Goal: Book appointment/travel/reservation

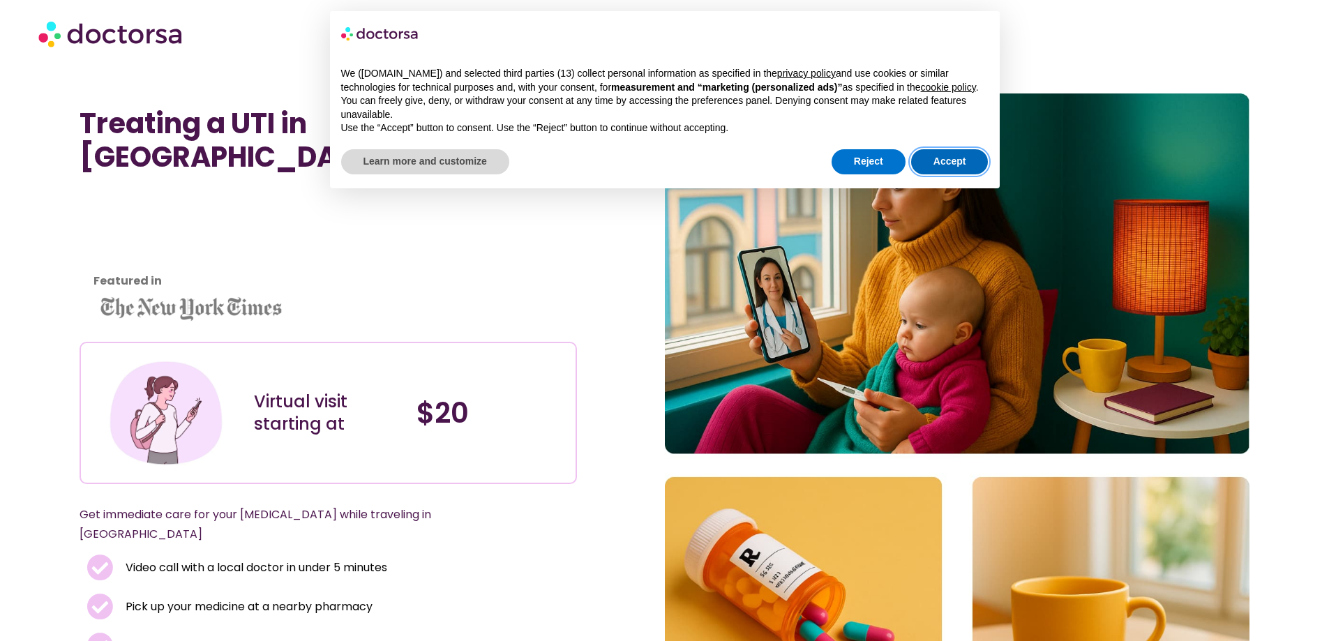
click at [949, 161] on button "Accept" at bounding box center [949, 161] width 77 height 25
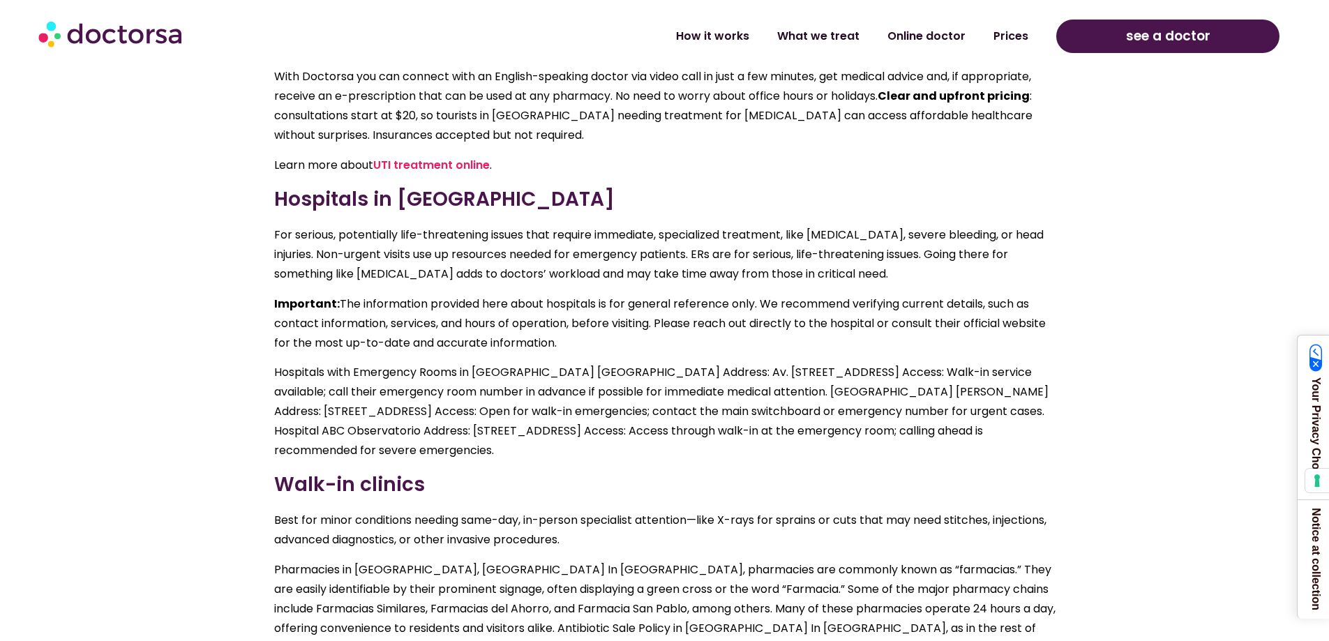
scroll to position [2651, 0]
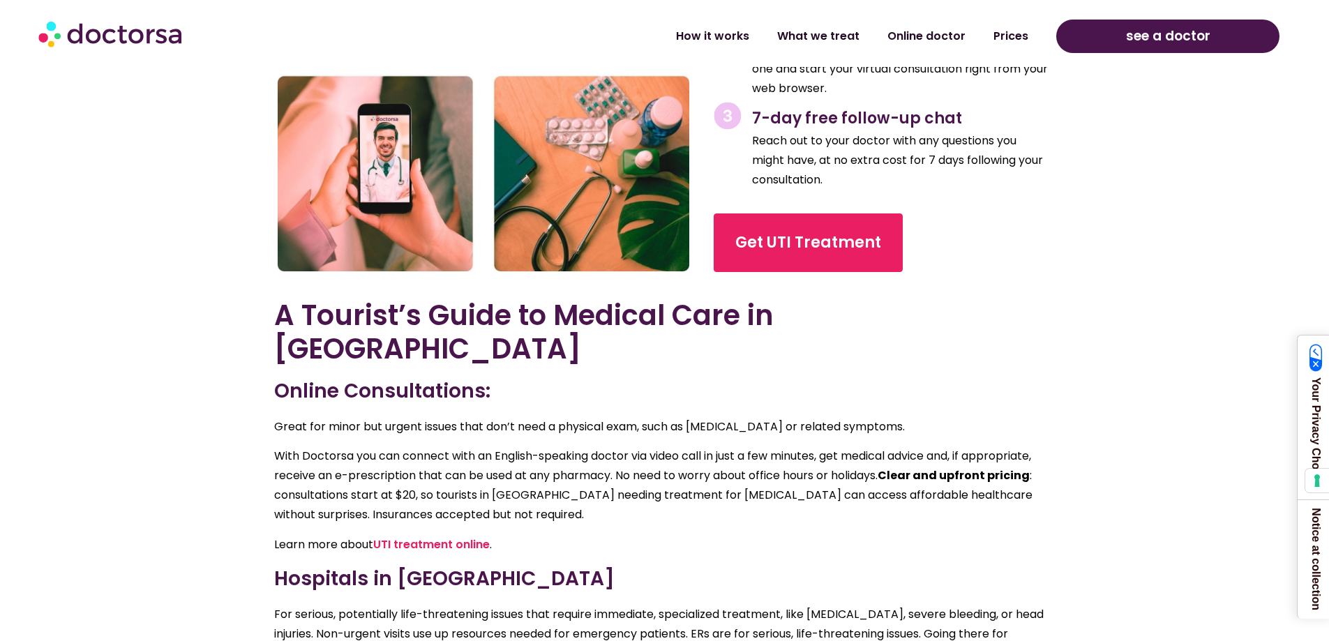
scroll to position [2581, 0]
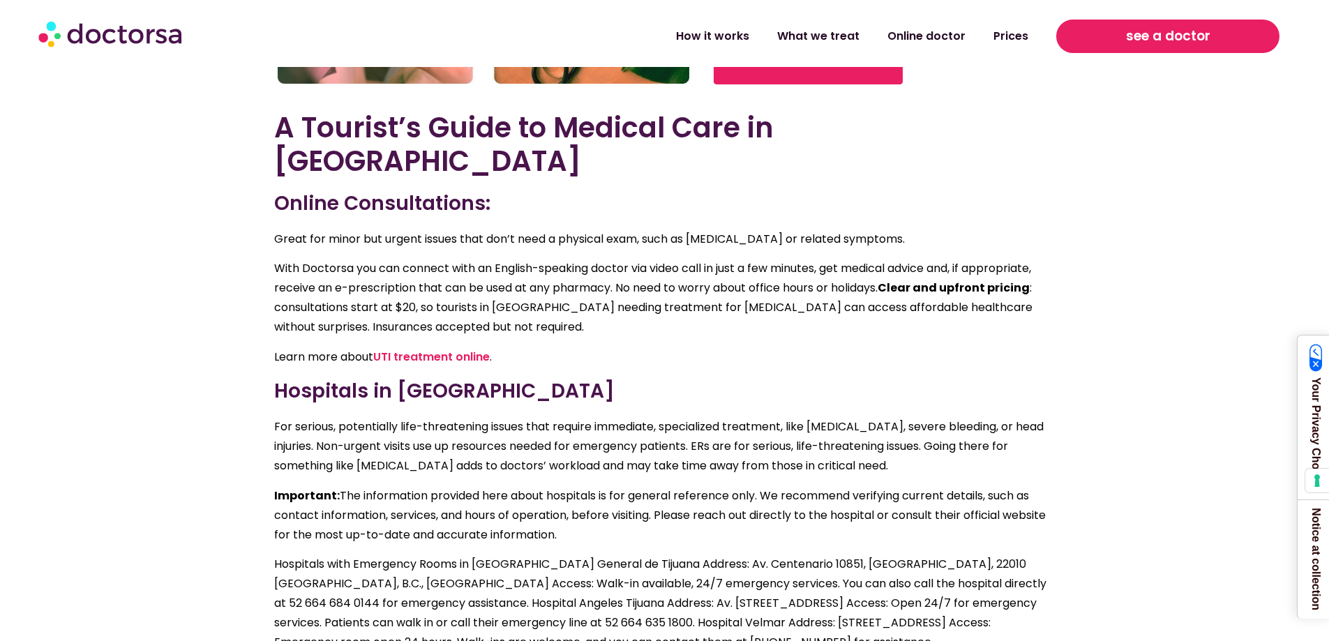
click at [1136, 34] on span "see a doctor" at bounding box center [1168, 36] width 84 height 22
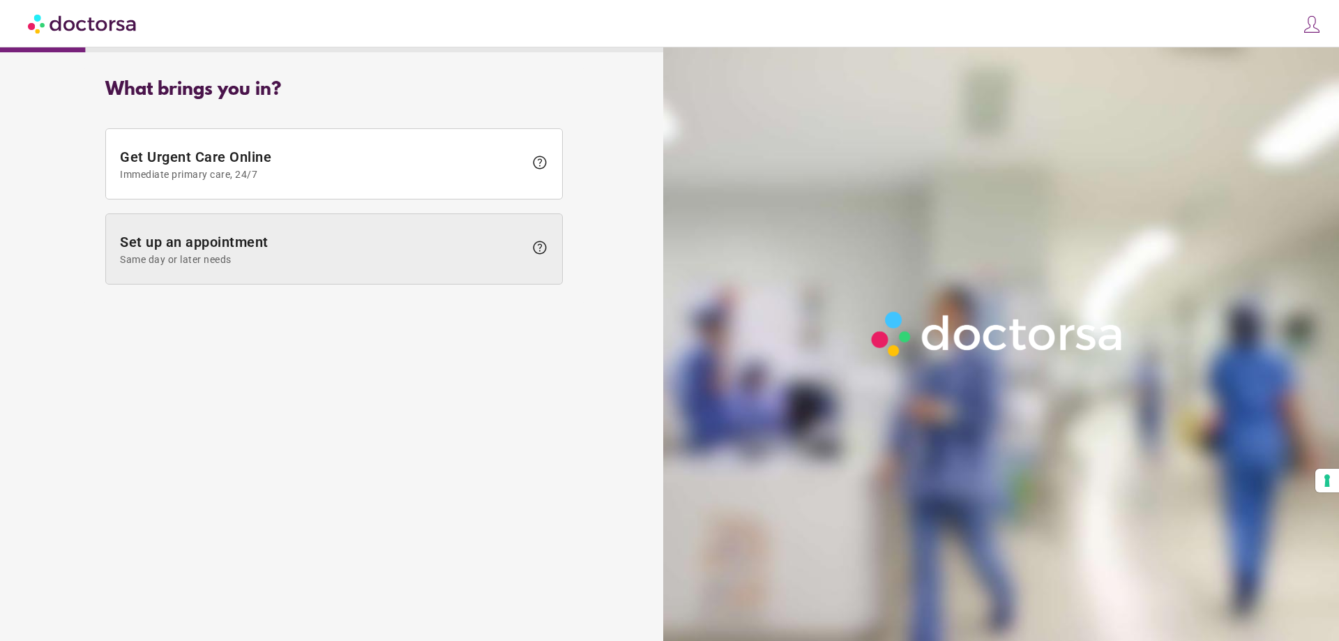
click at [433, 251] on span "Set up an appointment Same day or later needs" at bounding box center [322, 249] width 405 height 31
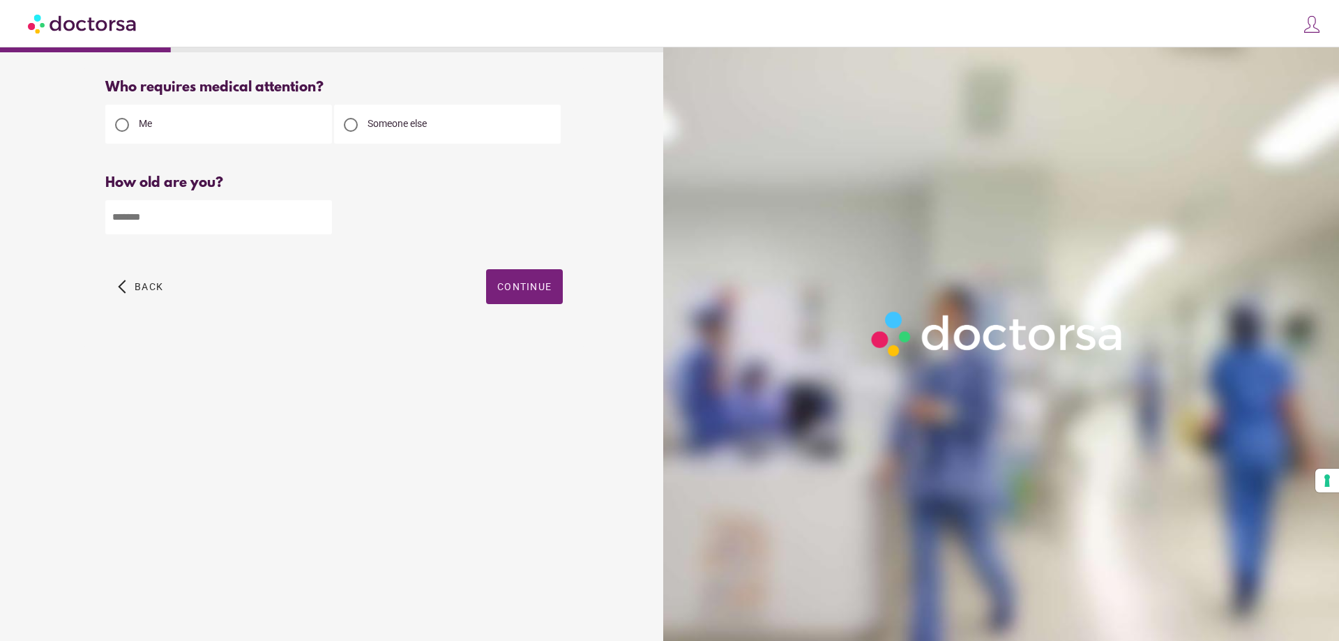
click at [233, 224] on input "number" at bounding box center [218, 217] width 227 height 34
type input "**"
click at [532, 291] on span "Continue" at bounding box center [524, 286] width 54 height 11
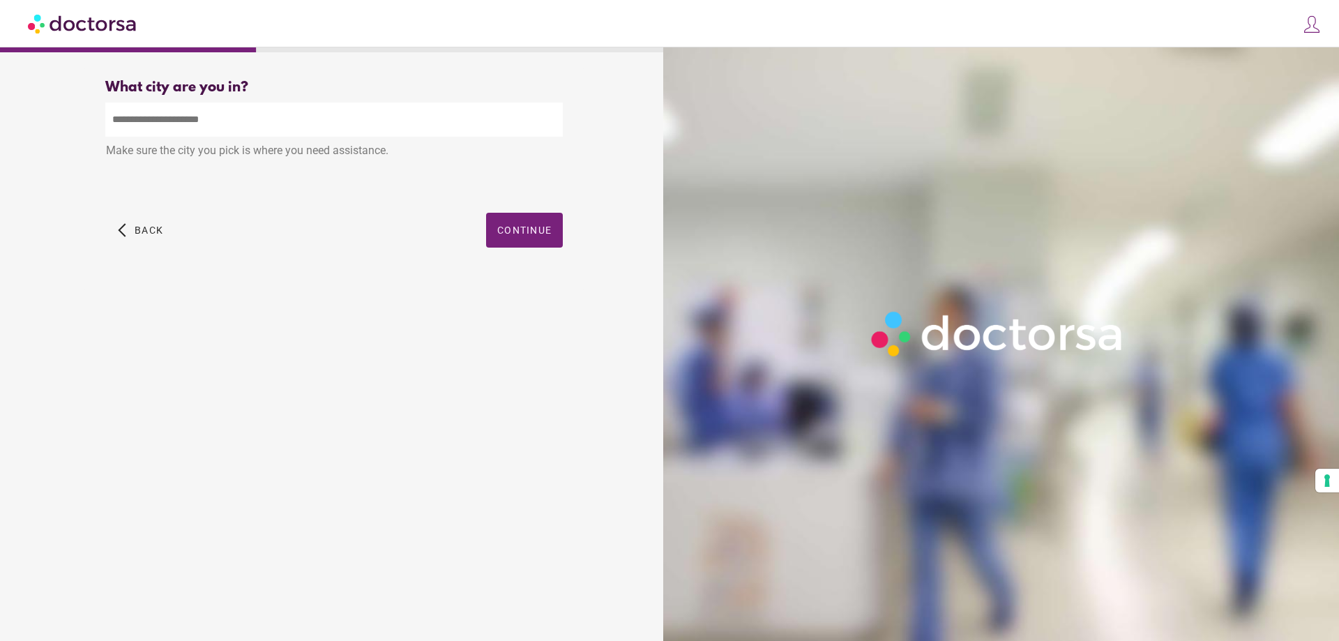
click at [221, 116] on input "text" at bounding box center [334, 120] width 458 height 34
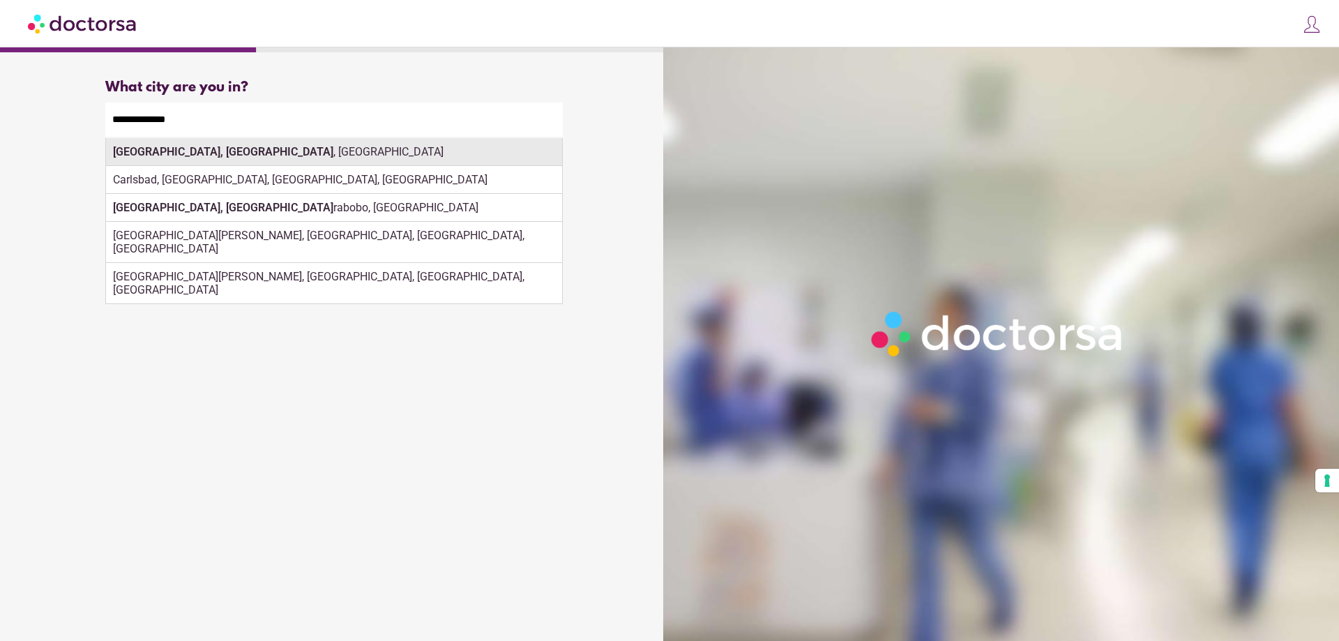
click at [430, 163] on div "San Diego, CA , USA" at bounding box center [334, 152] width 456 height 28
type input "**********"
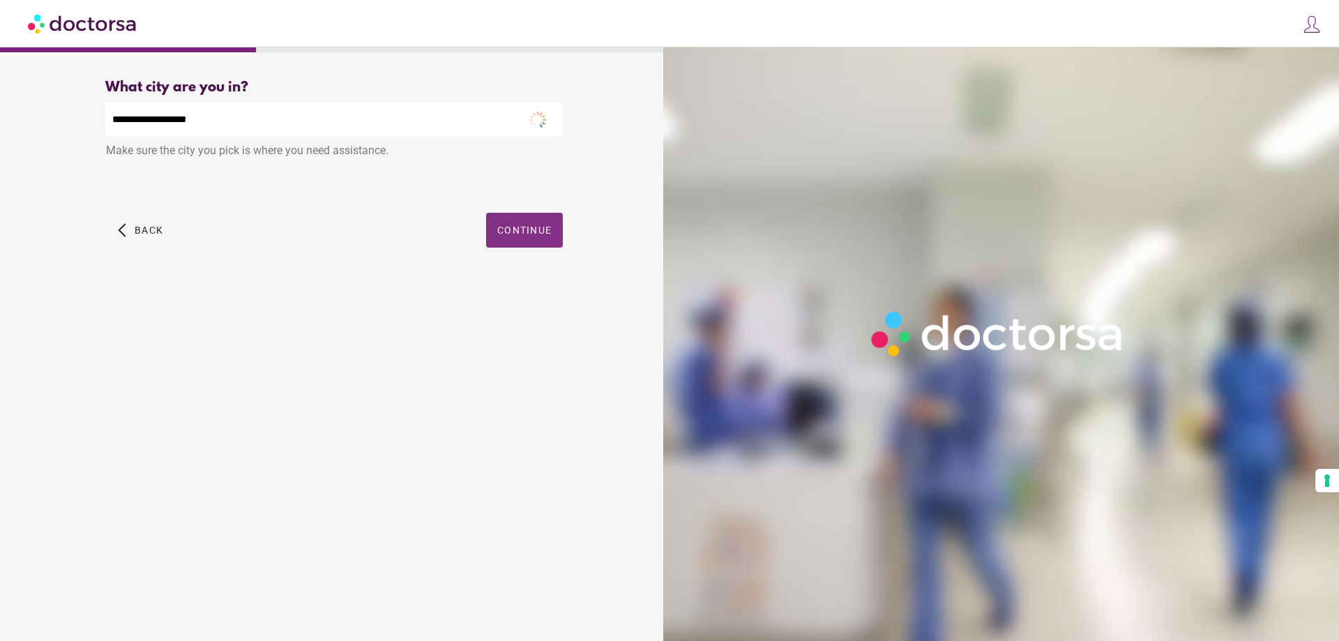
click at [541, 230] on span "Continue" at bounding box center [524, 230] width 54 height 11
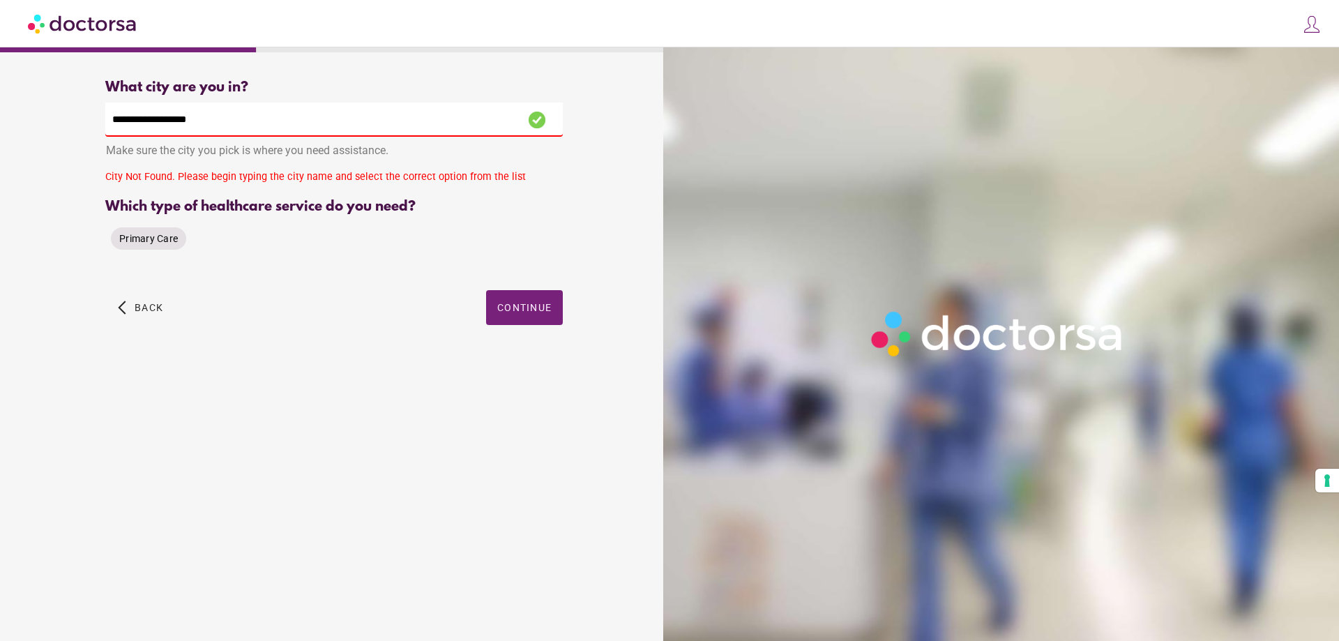
click at [135, 243] on span "Primary Care" at bounding box center [148, 238] width 59 height 11
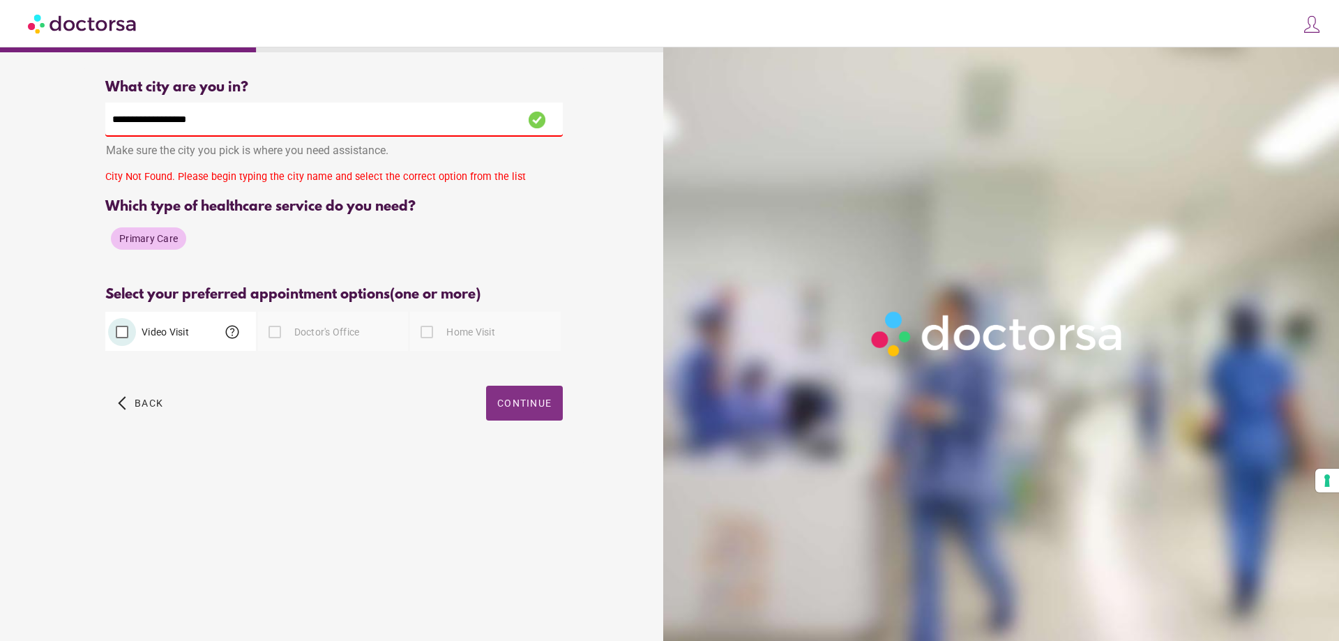
click at [516, 405] on span "Continue" at bounding box center [524, 403] width 54 height 11
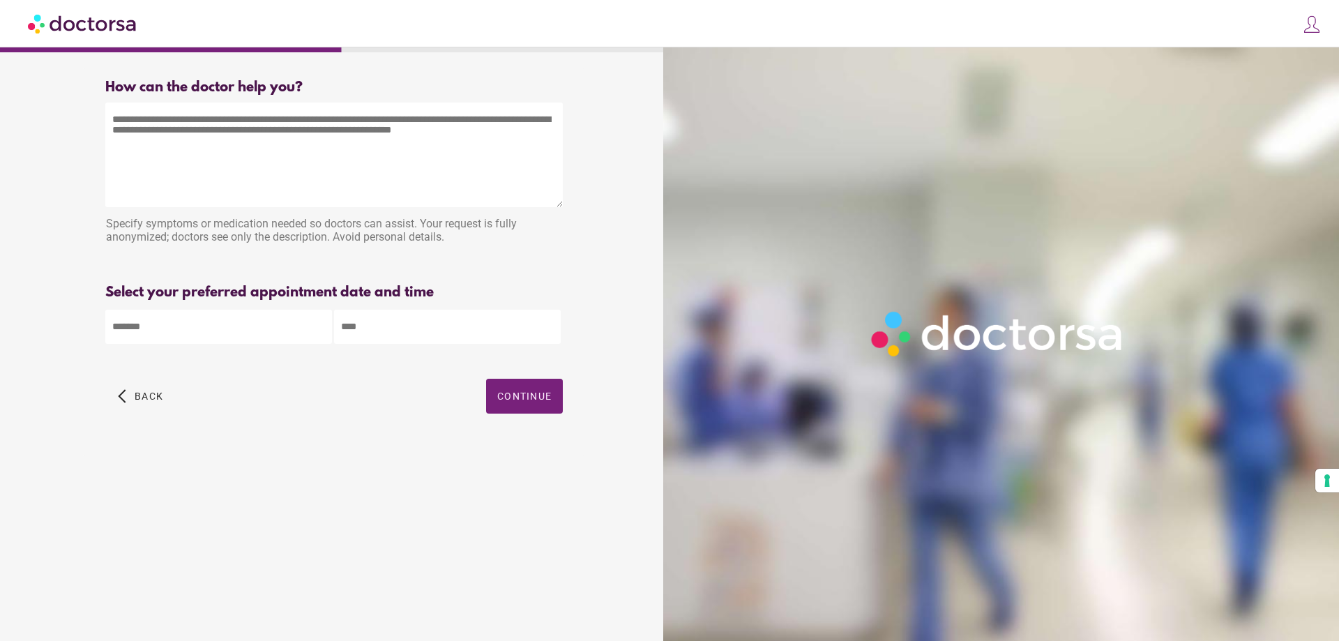
click at [392, 166] on textarea at bounding box center [334, 155] width 458 height 105
click at [392, 163] on textarea at bounding box center [334, 155] width 458 height 105
click at [57, 27] on img at bounding box center [83, 23] width 110 height 31
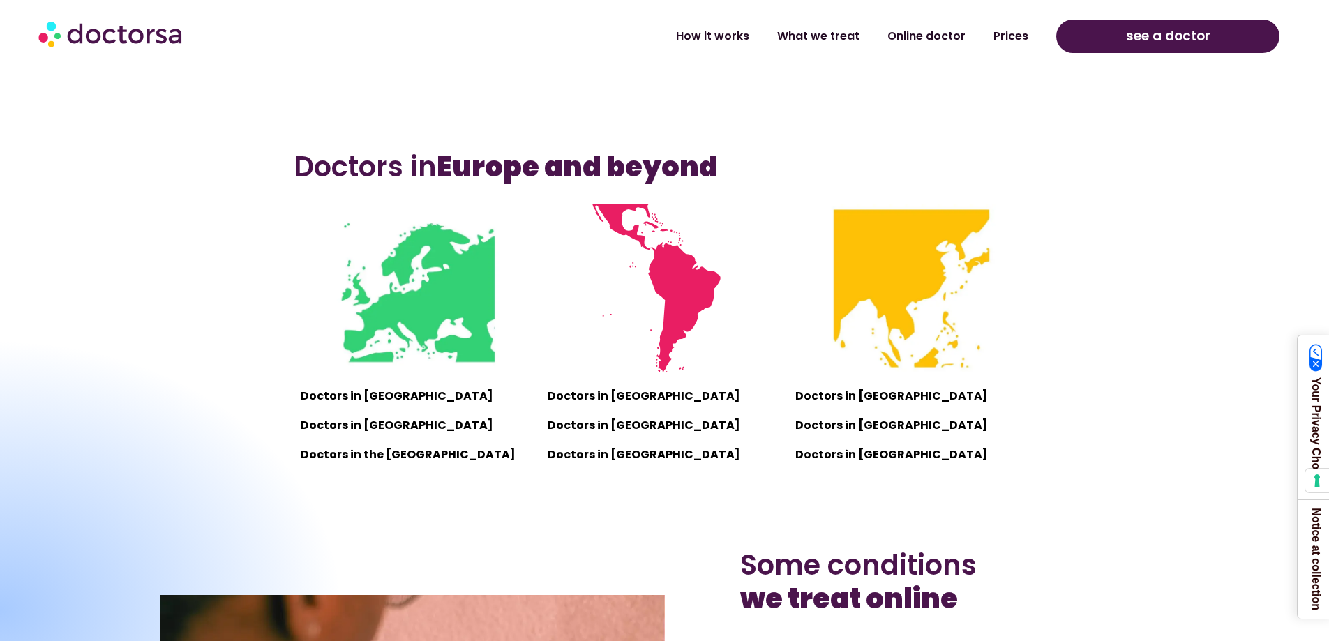
scroll to position [977, 0]
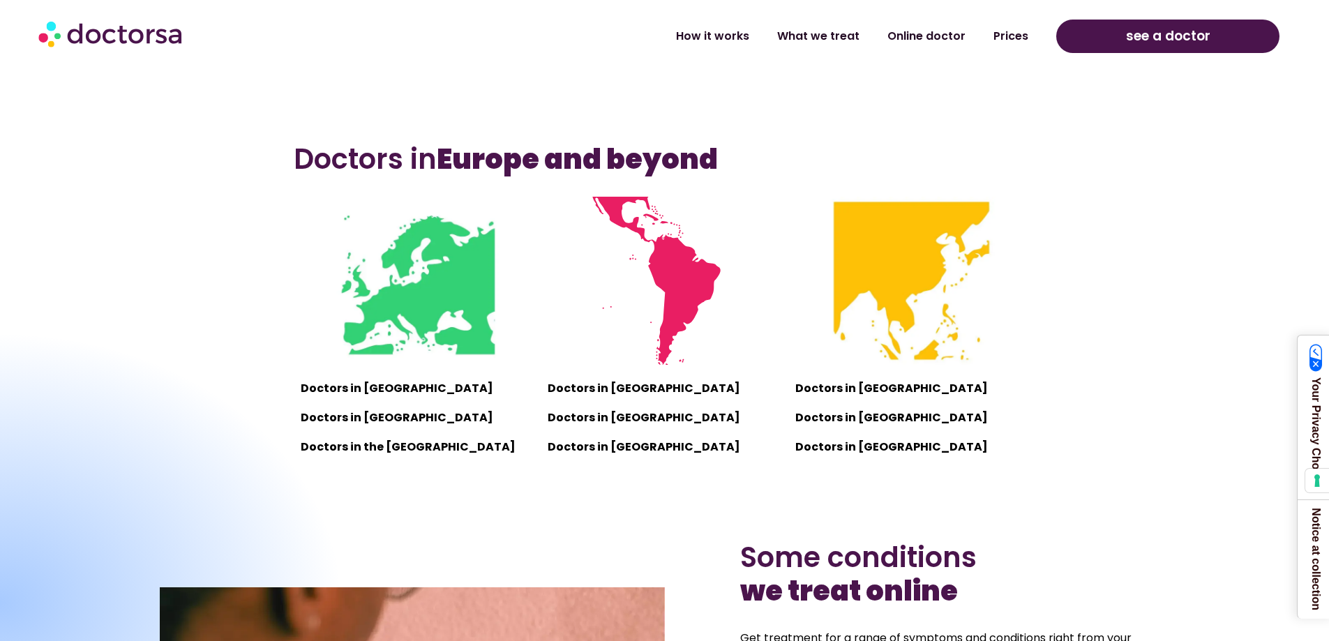
click at [631, 216] on img at bounding box center [664, 281] width 168 height 168
click at [661, 292] on img at bounding box center [664, 281] width 168 height 168
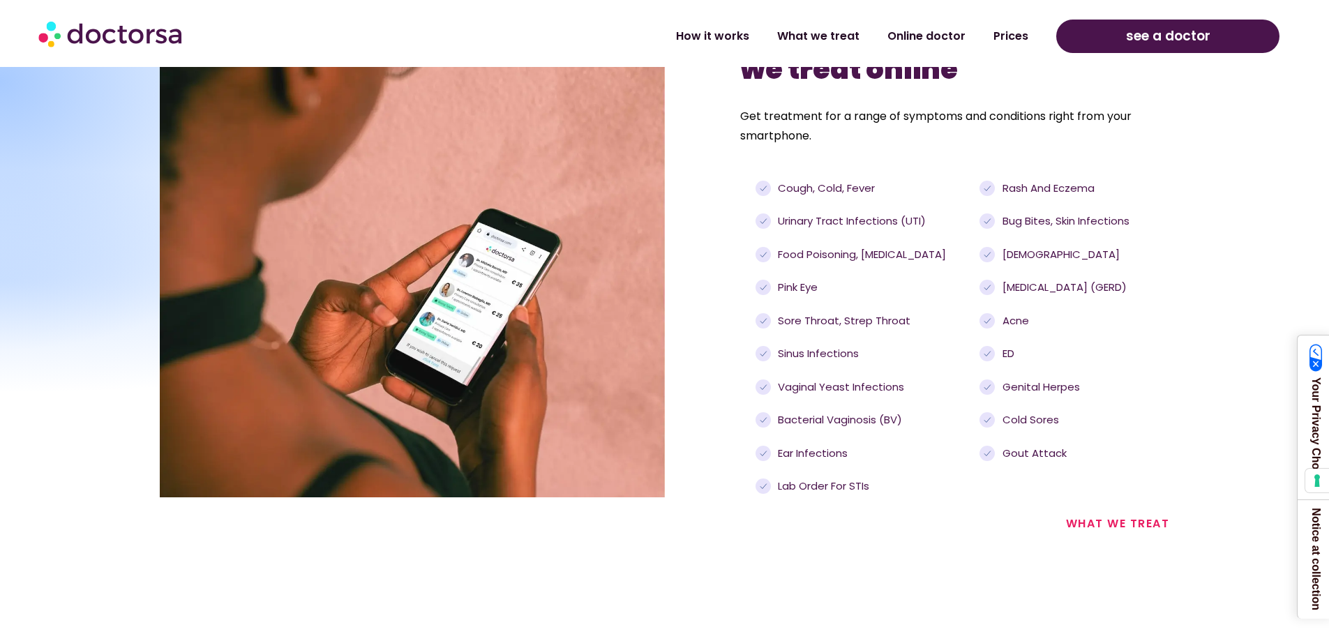
scroll to position [1395, 0]
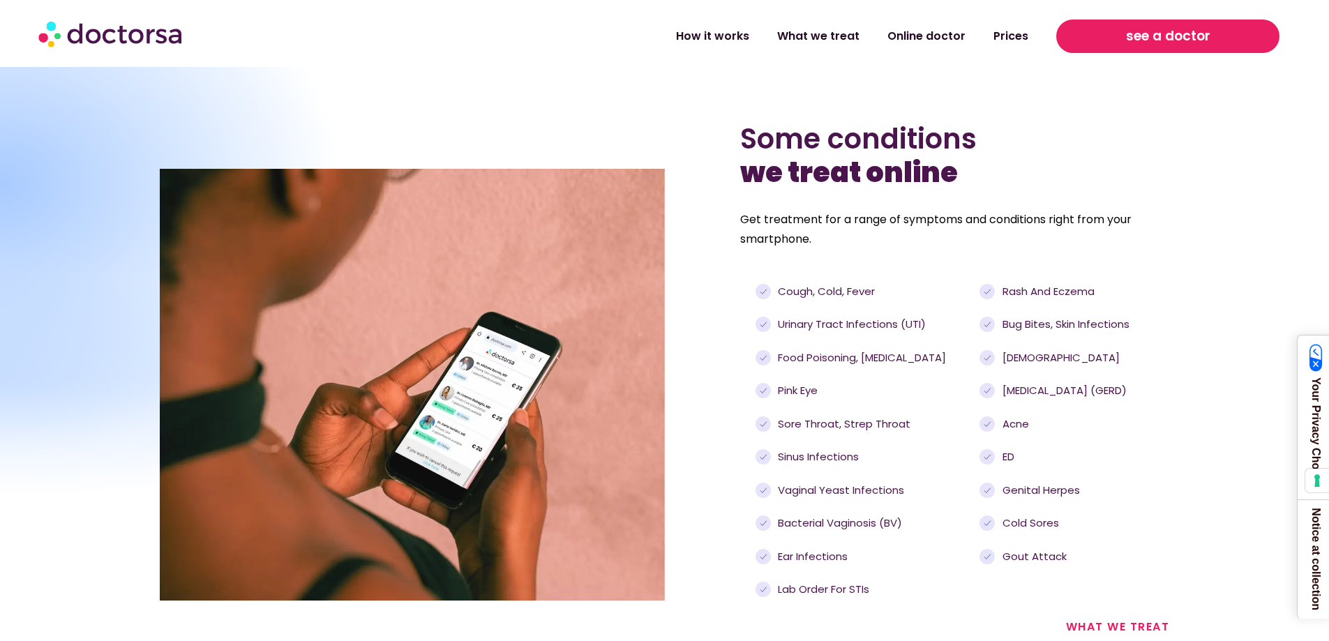
click at [1131, 48] on link "see a doctor" at bounding box center [1167, 36] width 223 height 33
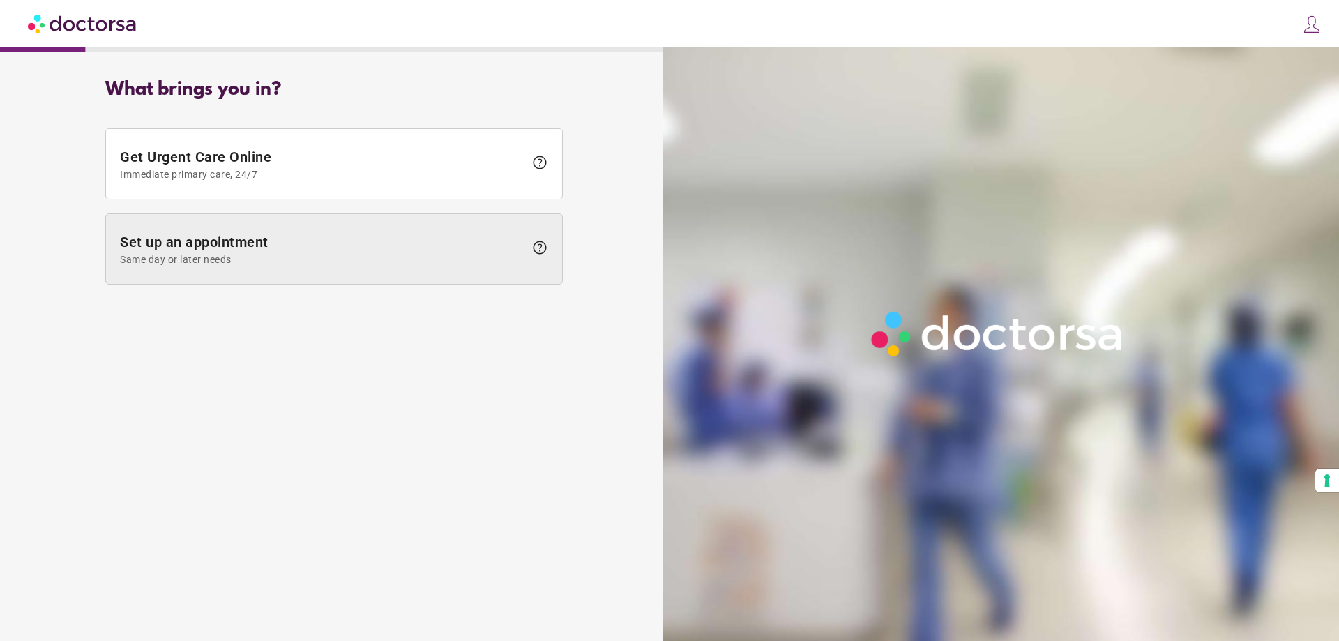
click at [278, 243] on span "Set up an appointment Same day or later needs" at bounding box center [322, 249] width 405 height 31
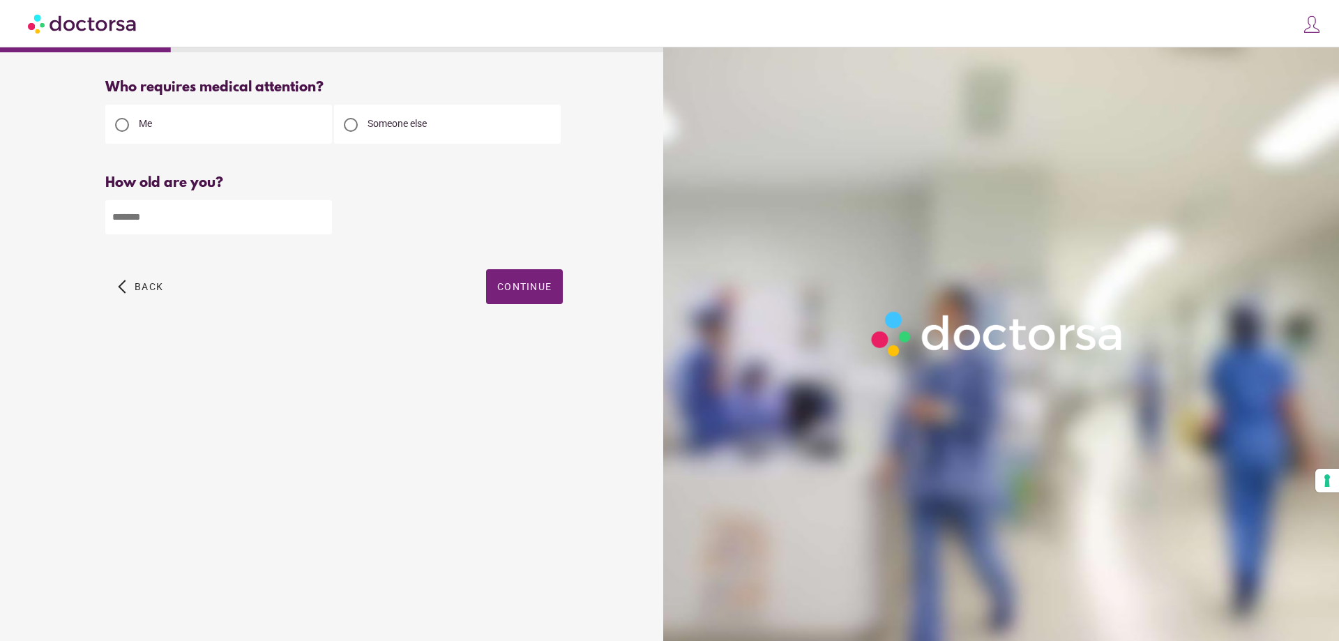
click at [220, 240] on div "Please enter your age" at bounding box center [334, 246] width 458 height 17
click at [220, 220] on input "number" at bounding box center [218, 217] width 227 height 34
type input "*"
type input "**"
click at [516, 299] on span "button" at bounding box center [524, 286] width 77 height 35
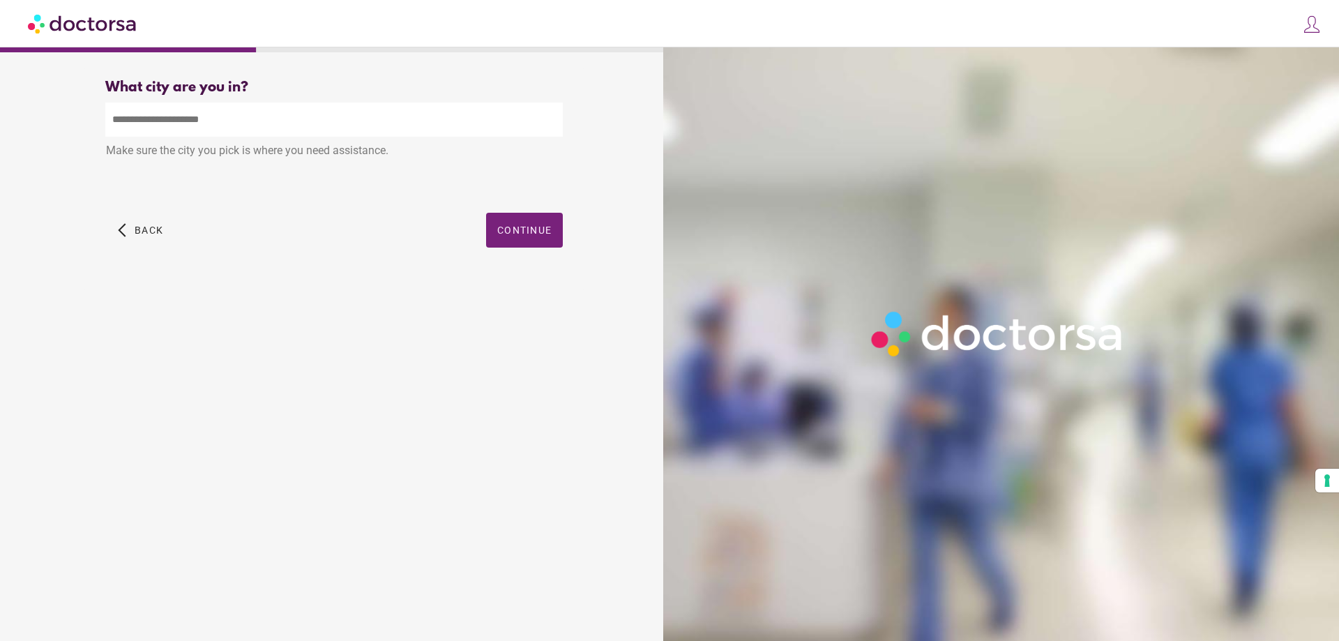
click at [157, 118] on input "text" at bounding box center [334, 120] width 458 height 34
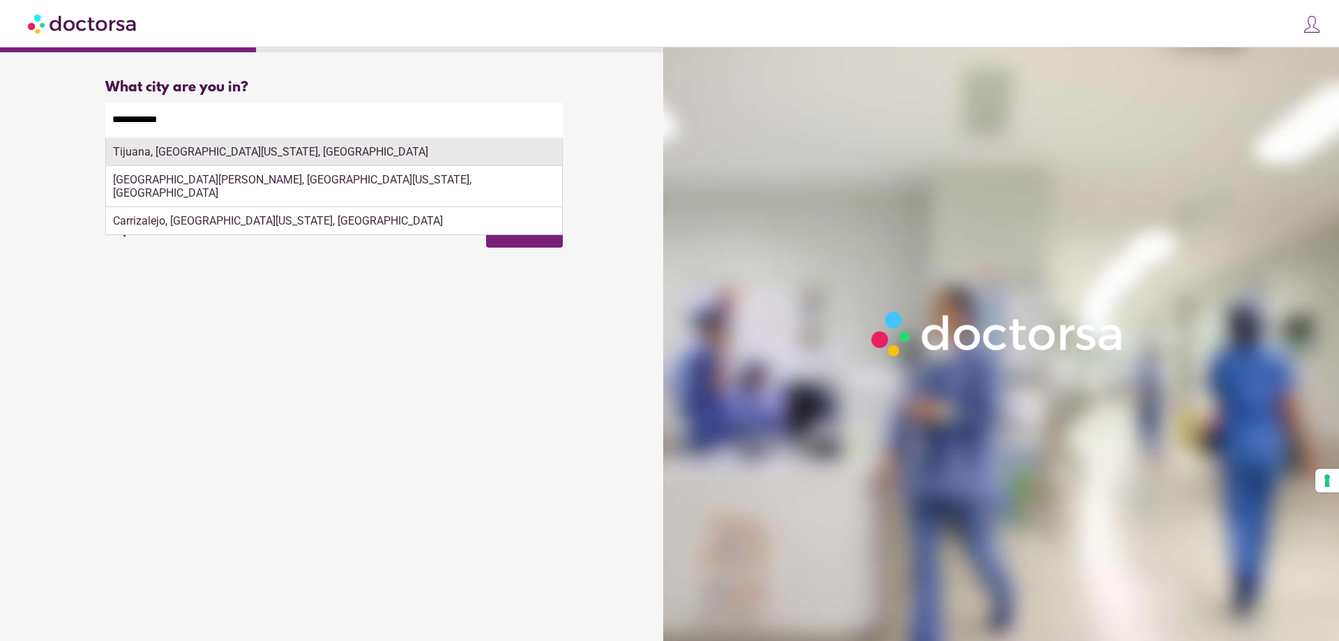
click at [312, 160] on div "Tijuana, Baja California, Mexico" at bounding box center [334, 152] width 456 height 28
type input "**********"
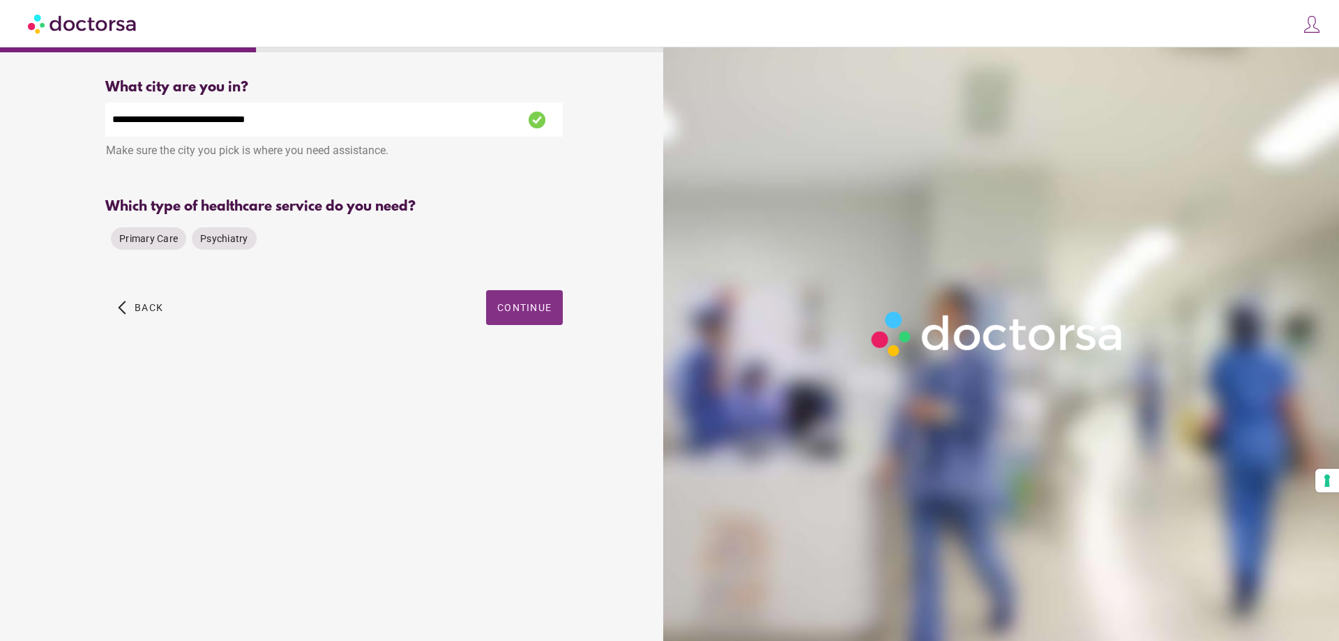
click at [525, 309] on span "Continue" at bounding box center [524, 307] width 54 height 11
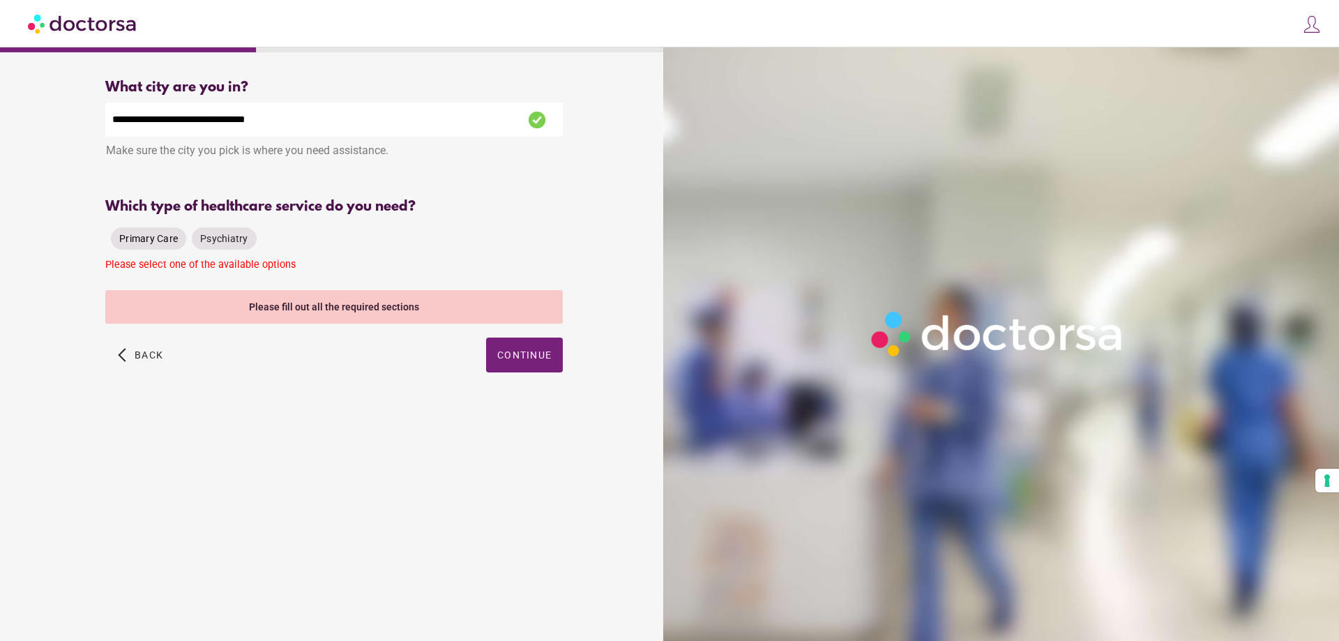
click at [154, 248] on div "Primary Care" at bounding box center [148, 238] width 75 height 22
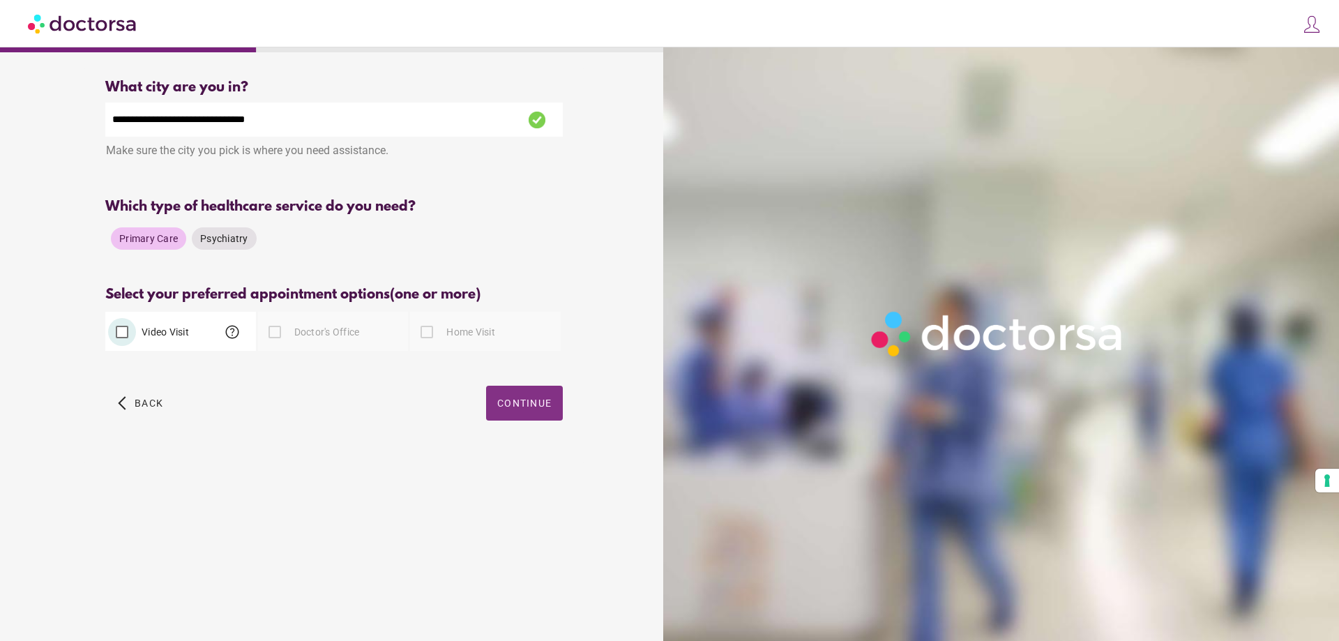
click at [513, 405] on span "Continue" at bounding box center [524, 403] width 54 height 11
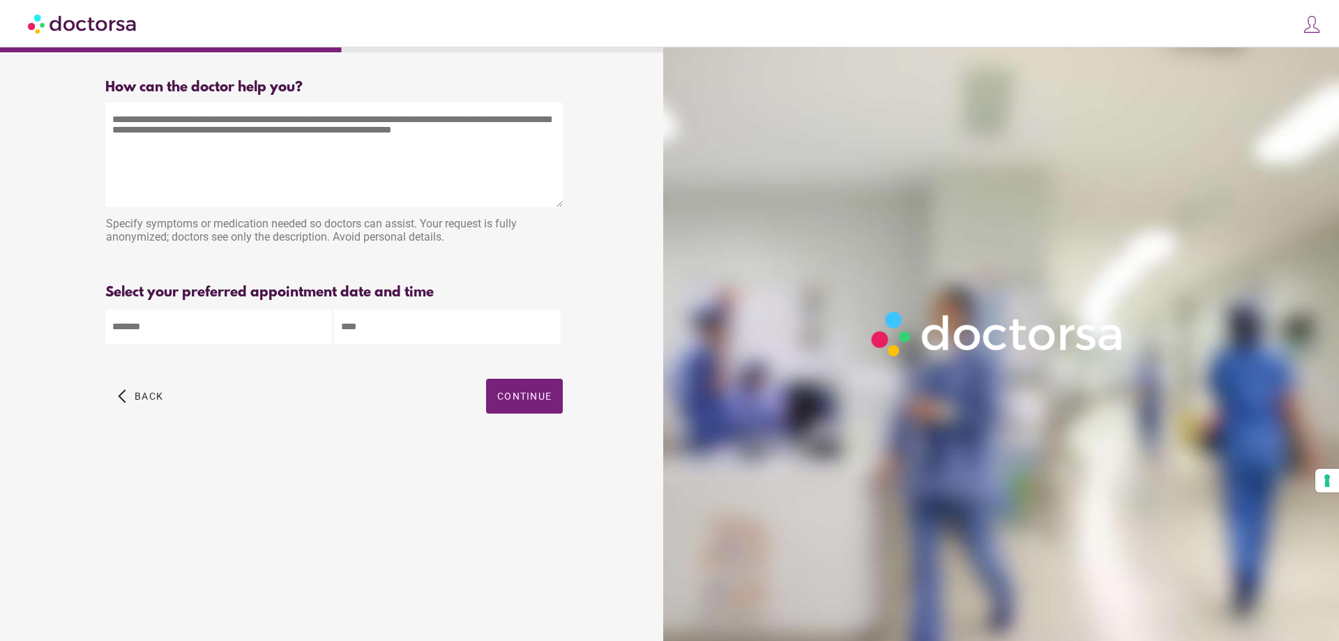
click at [256, 171] on textarea at bounding box center [334, 155] width 458 height 105
click at [112, 122] on textarea "**********" at bounding box center [334, 155] width 458 height 105
click at [361, 123] on textarea "**********" at bounding box center [334, 155] width 458 height 105
type textarea "**********"
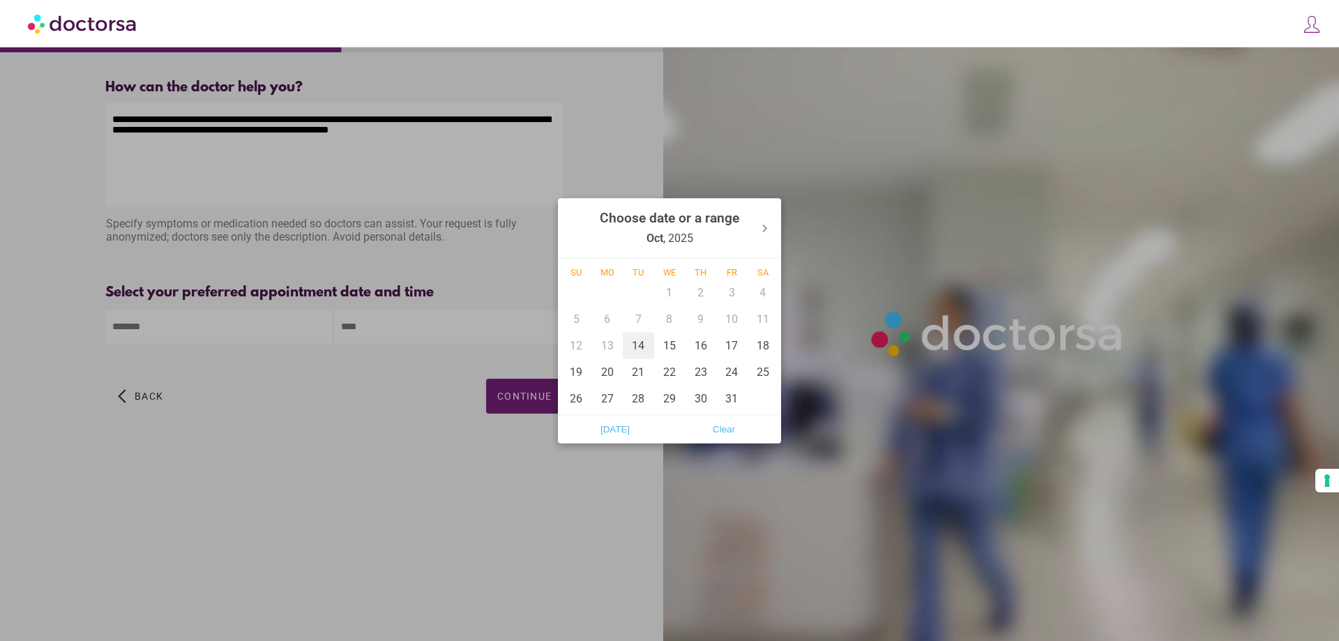
click at [640, 343] on div "14" at bounding box center [638, 345] width 31 height 27
type input "******"
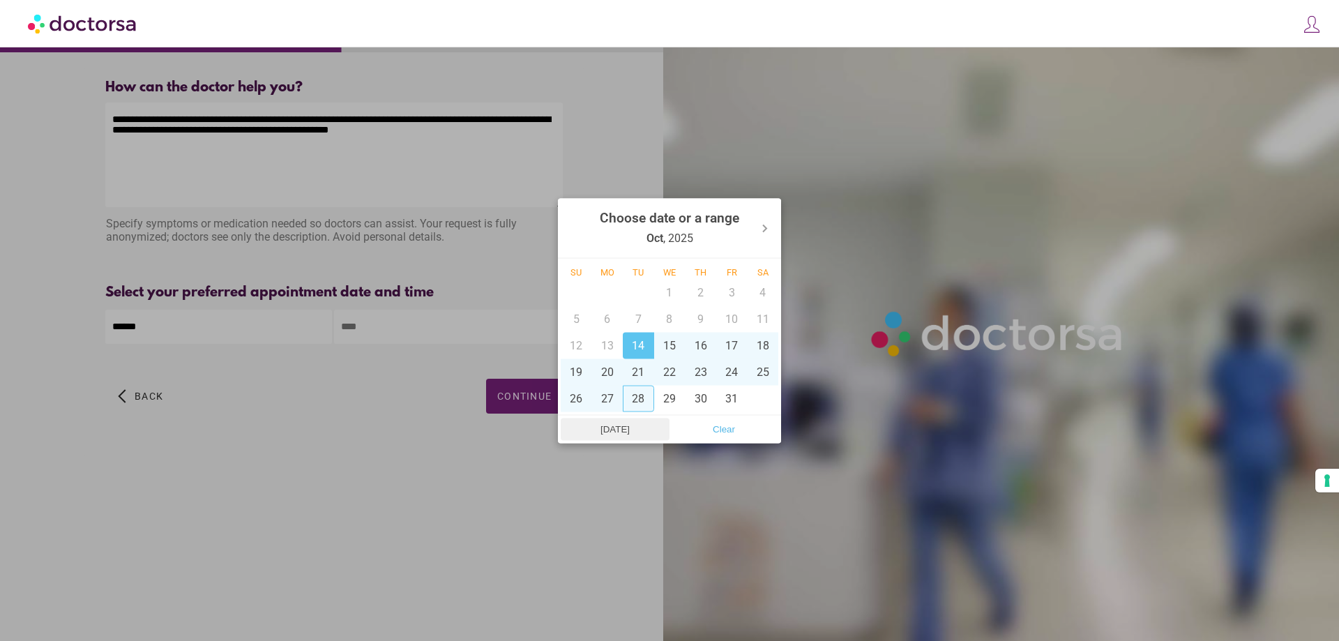
click at [616, 434] on span "Today" at bounding box center [615, 429] width 100 height 21
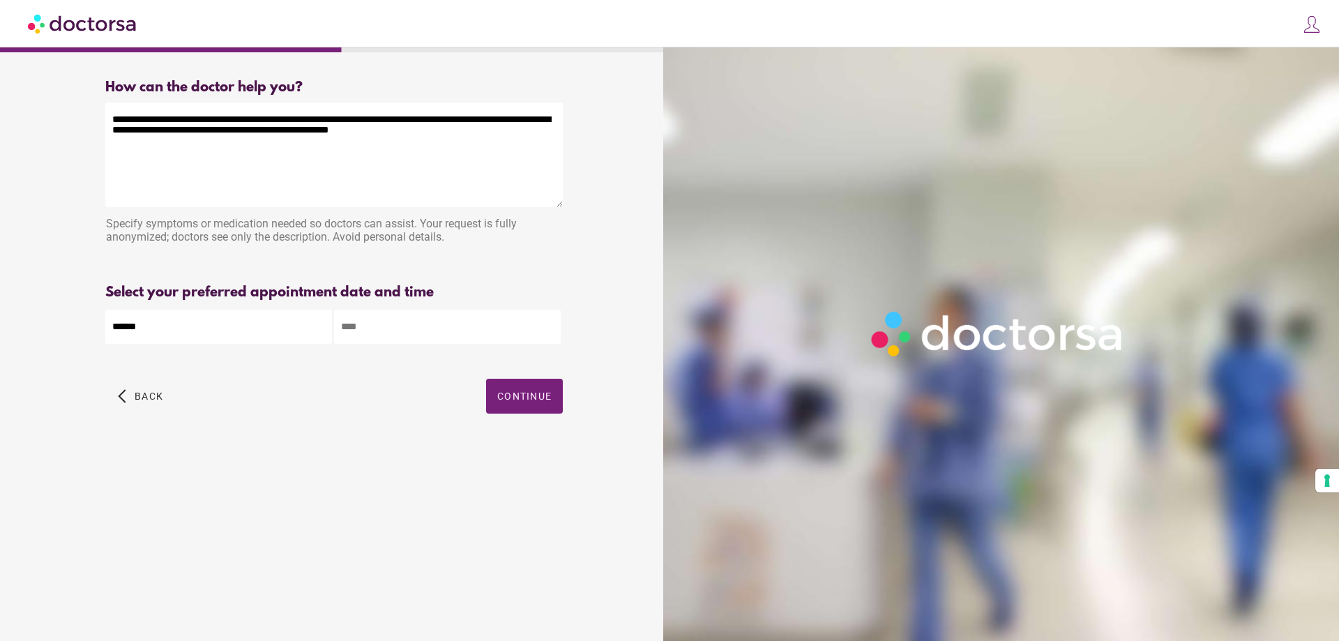
click at [419, 326] on input "text" at bounding box center [447, 327] width 227 height 34
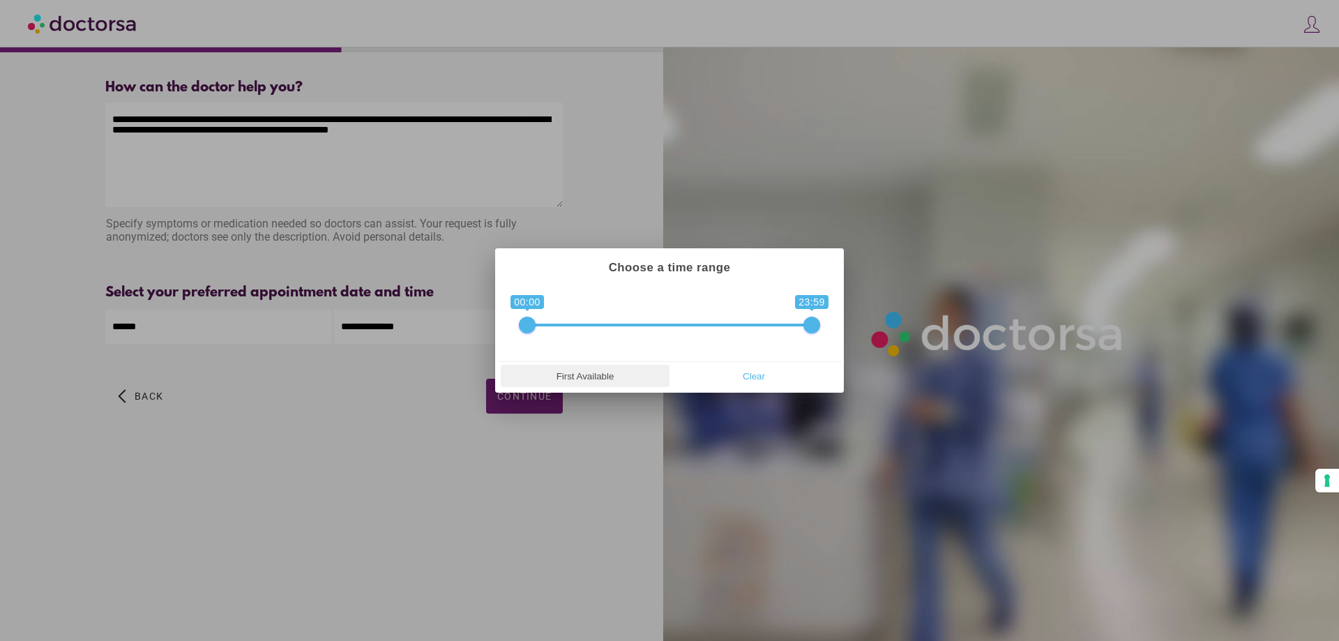
click at [587, 379] on span "First Available" at bounding box center [585, 376] width 160 height 21
type input "**********"
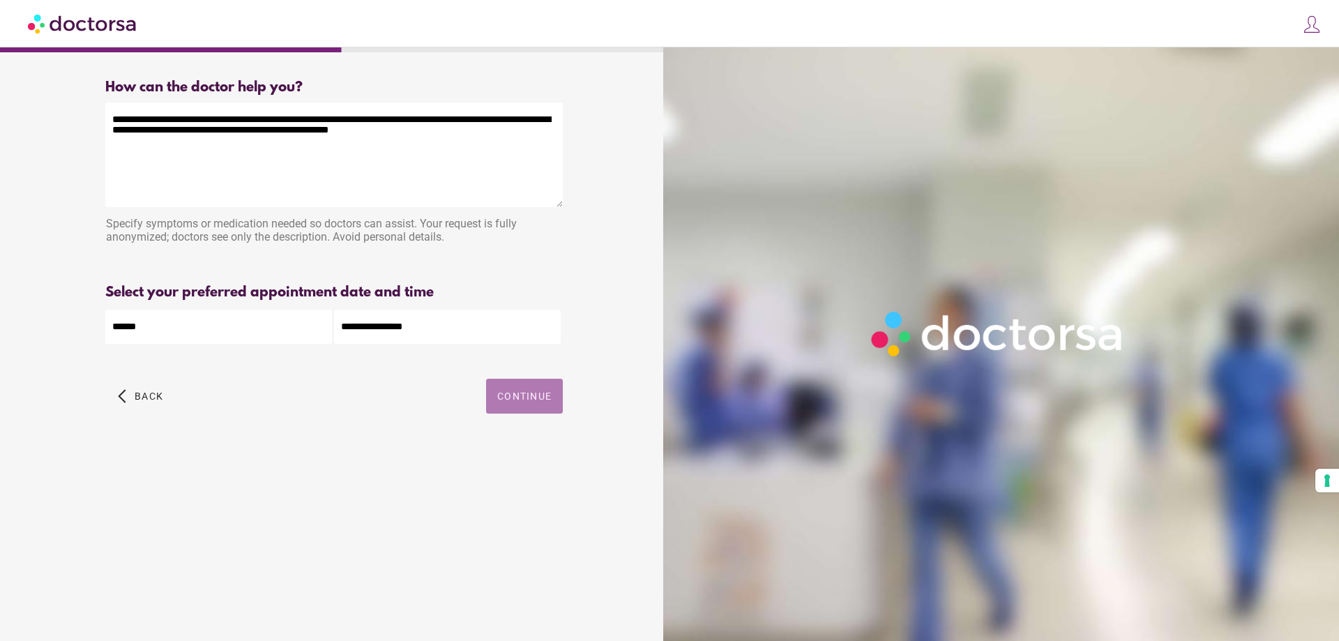
click at [523, 402] on span "Continue" at bounding box center [524, 396] width 54 height 11
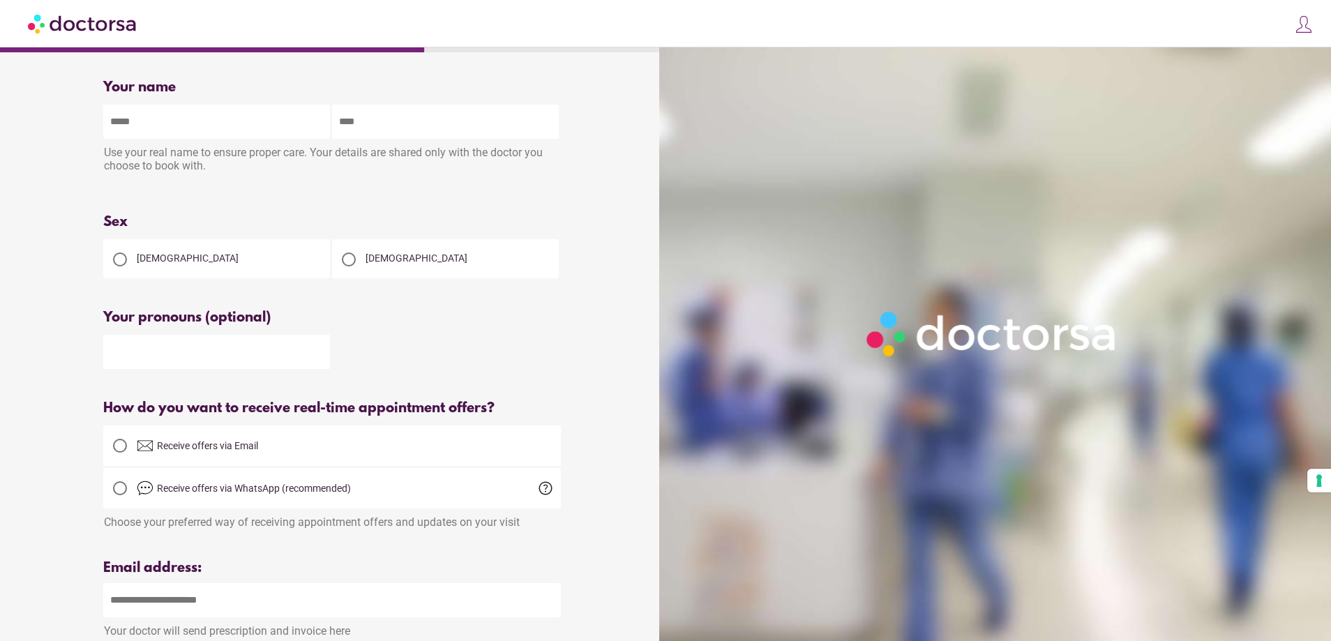
click at [190, 126] on input "text" at bounding box center [216, 122] width 227 height 34
type input "******"
click at [432, 117] on input "text" at bounding box center [445, 122] width 227 height 34
type input "******"
click at [390, 263] on div "Male" at bounding box center [445, 258] width 227 height 39
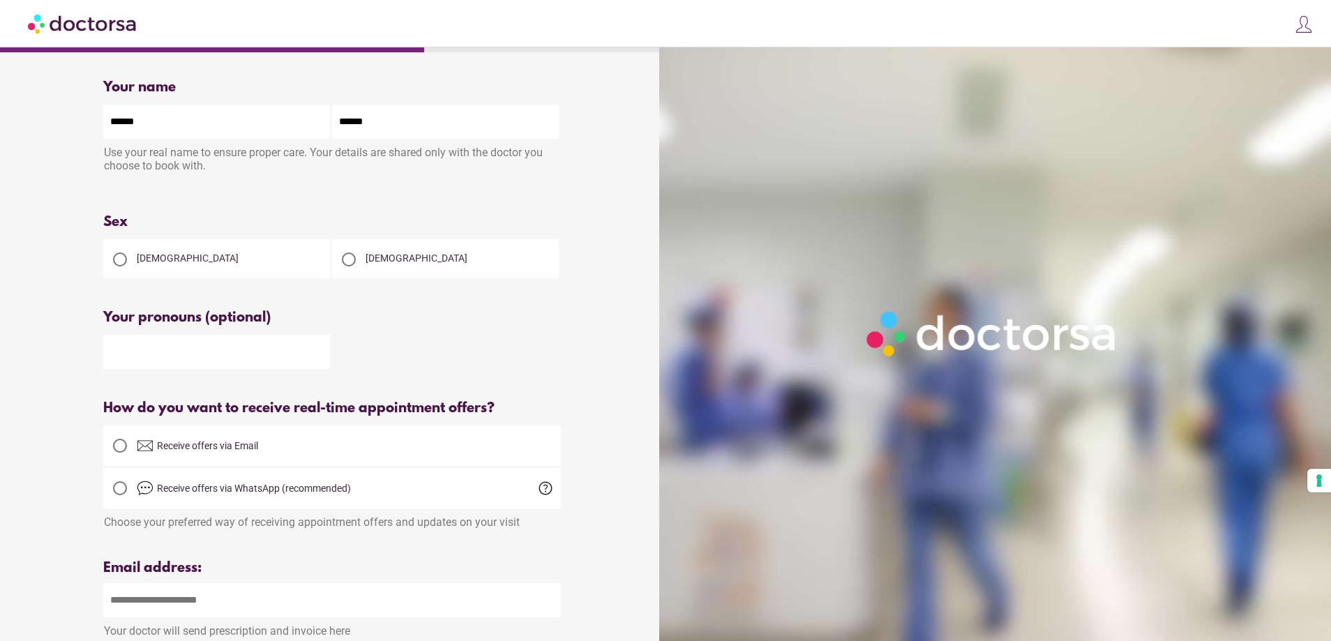
click at [345, 259] on div at bounding box center [349, 260] width 14 height 14
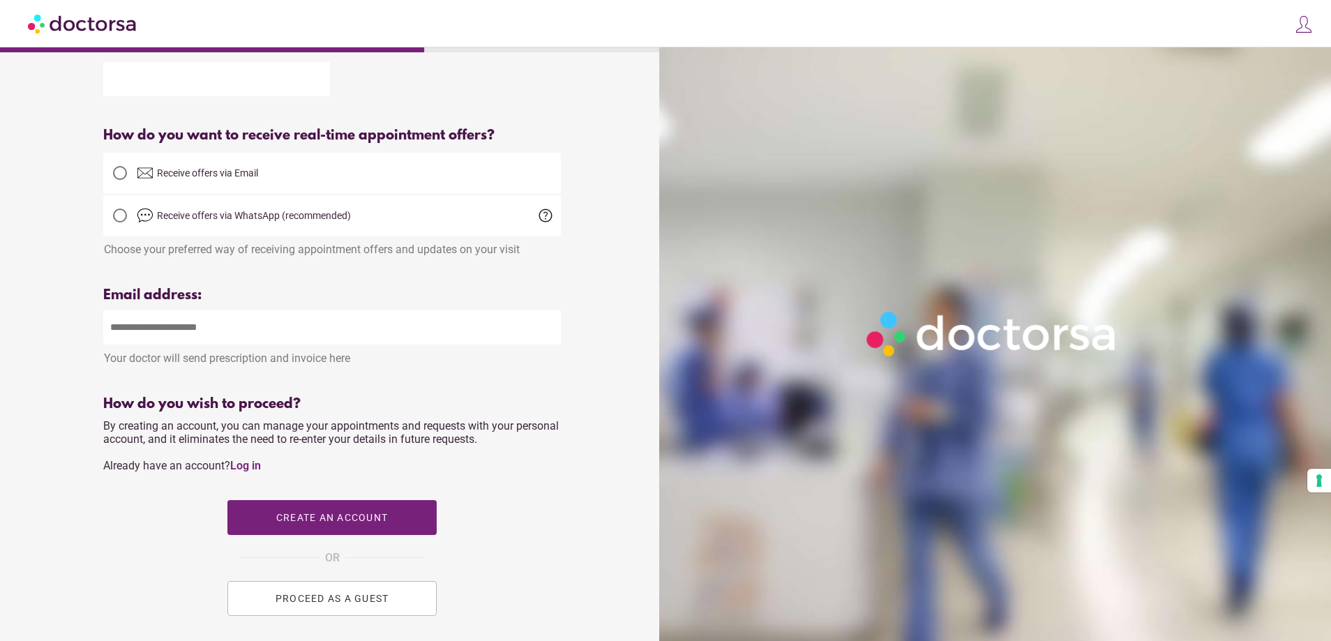
scroll to position [279, 0]
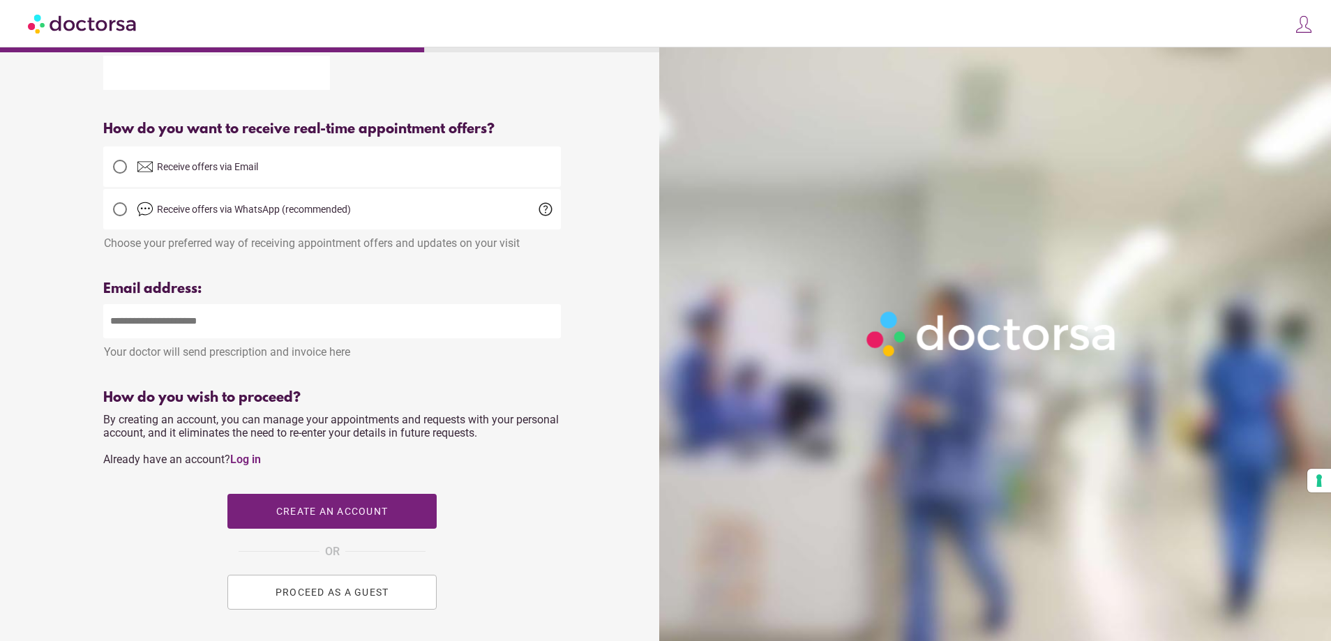
click at [235, 329] on input "email" at bounding box center [332, 321] width 458 height 34
type input "**********"
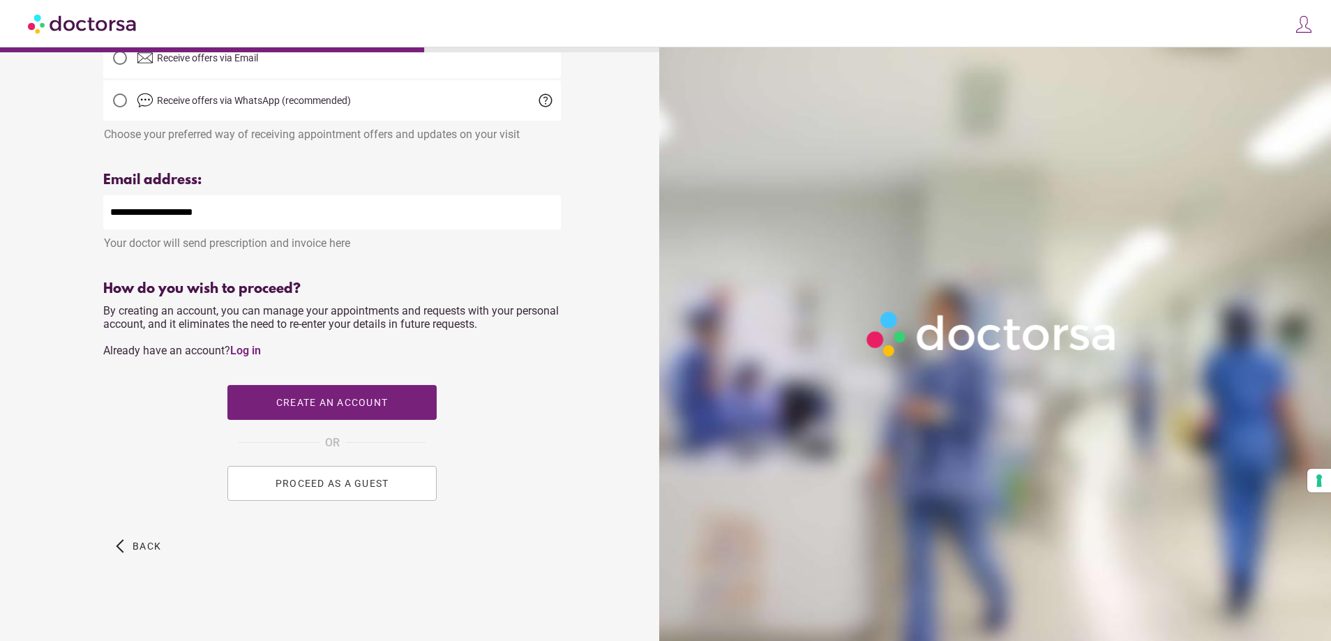
scroll to position [394, 0]
click at [329, 487] on span "PROCEED AS A GUEST" at bounding box center [333, 483] width 114 height 11
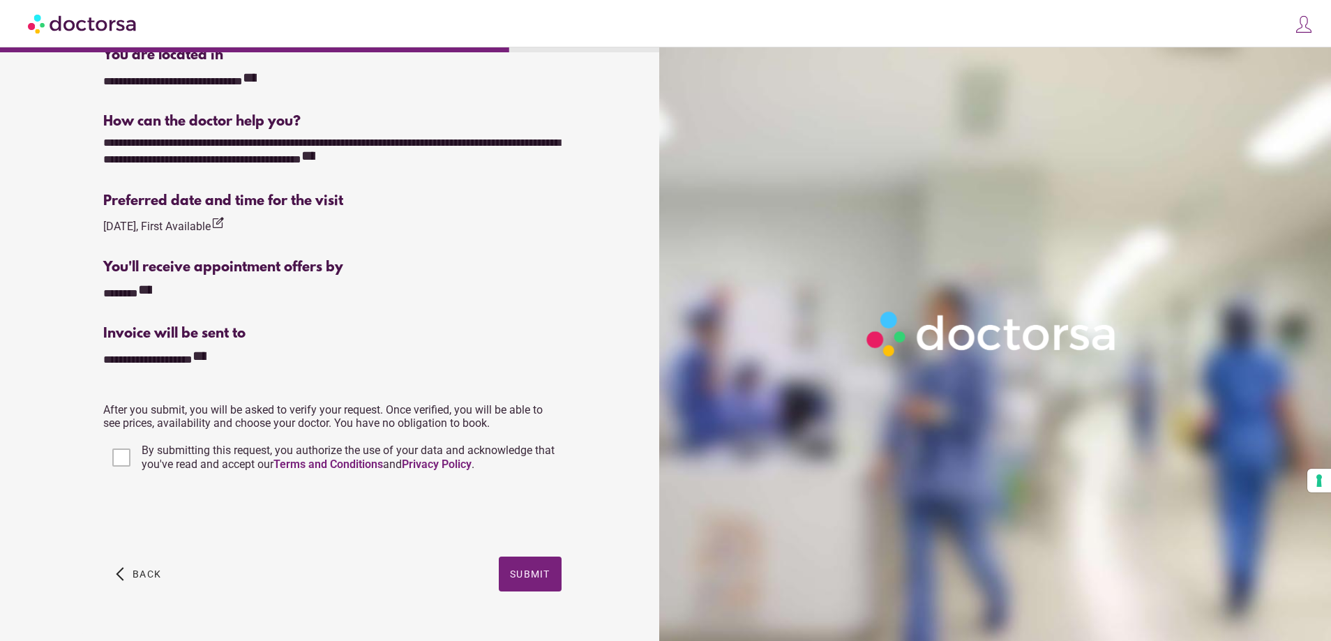
scroll to position [349, 0]
click at [529, 580] on span "button" at bounding box center [530, 572] width 63 height 35
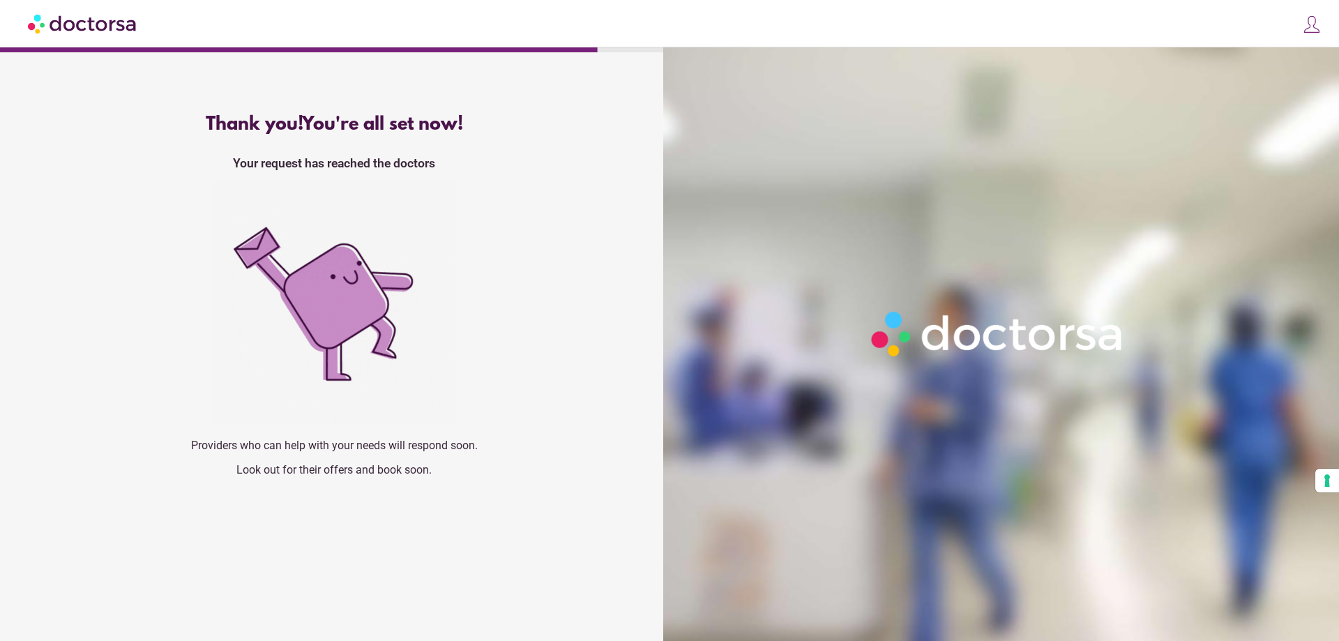
click at [97, 25] on img at bounding box center [83, 23] width 110 height 31
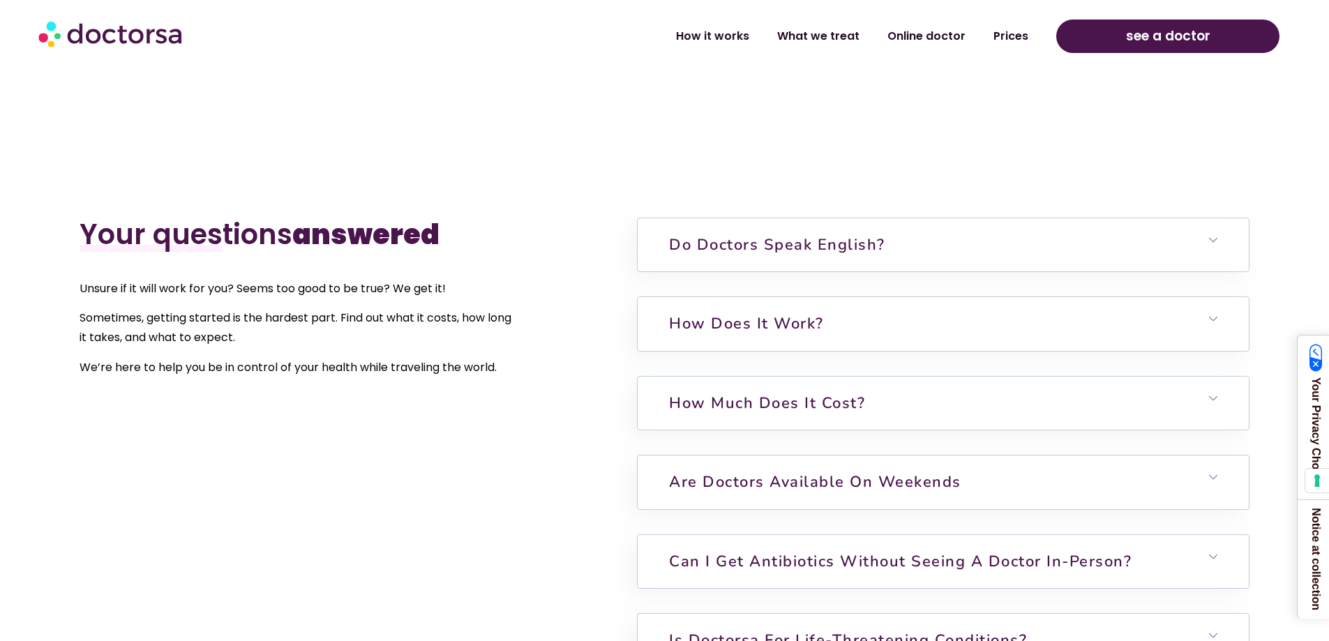
scroll to position [3488, 0]
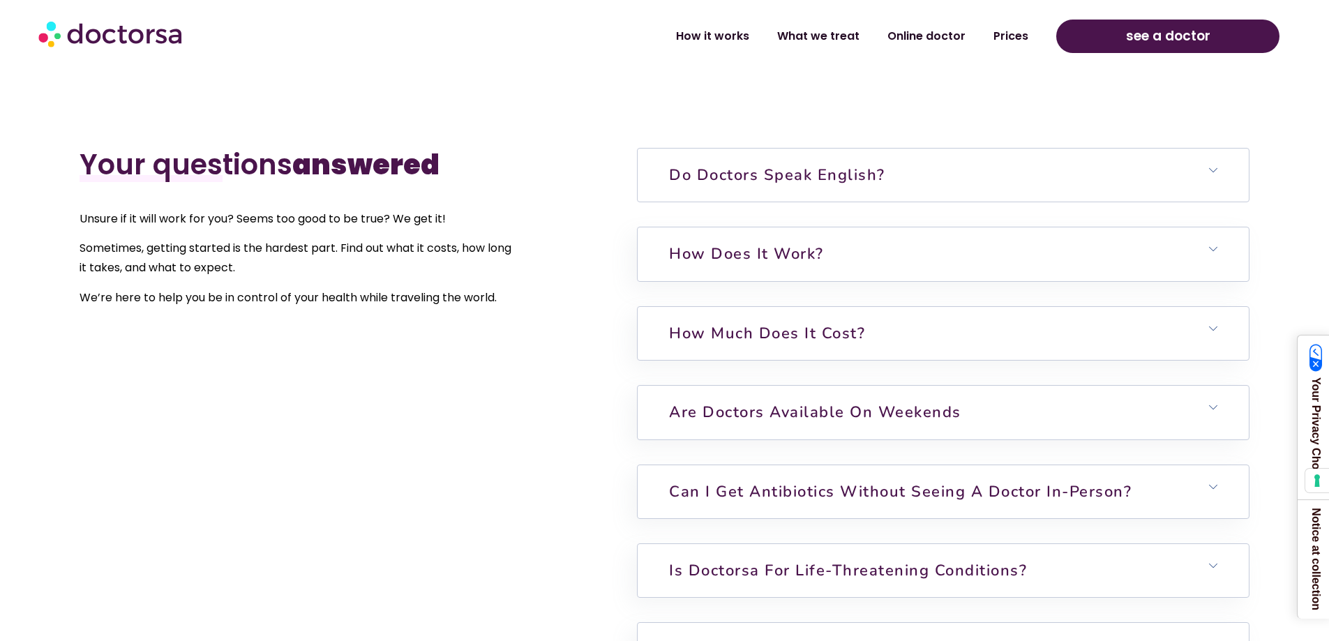
click at [1213, 170] on icon at bounding box center [1213, 170] width 8 height 8
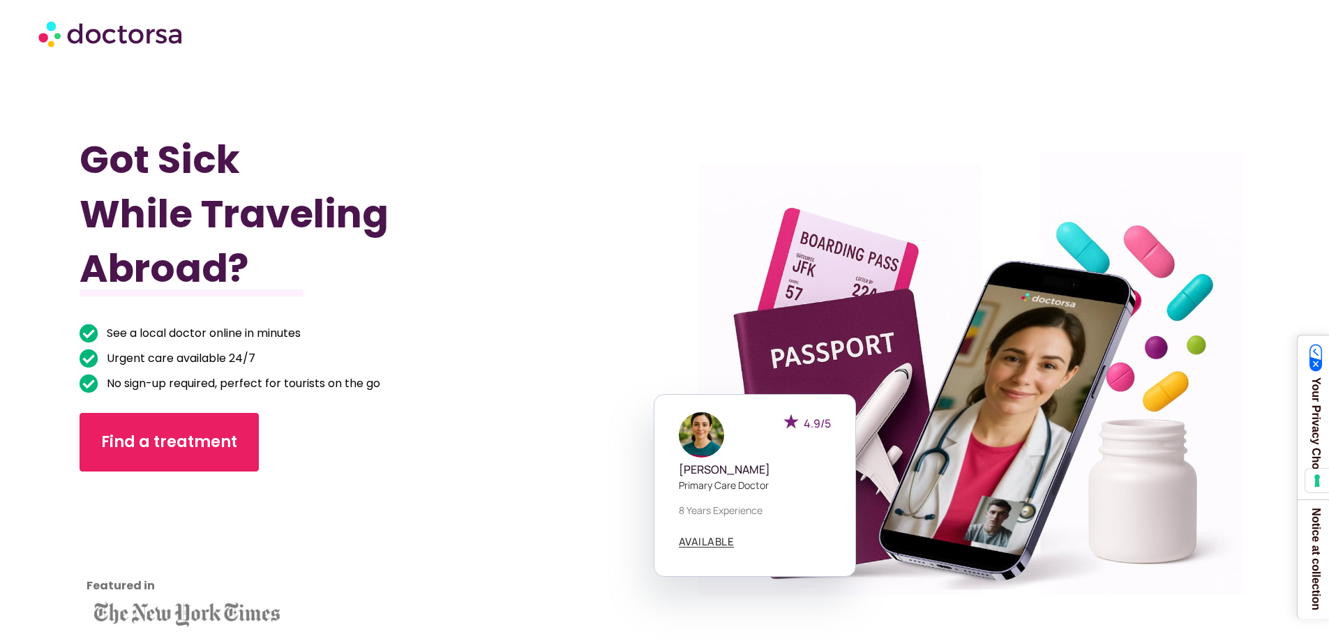
scroll to position [0, 0]
